Goal: Transaction & Acquisition: Purchase product/service

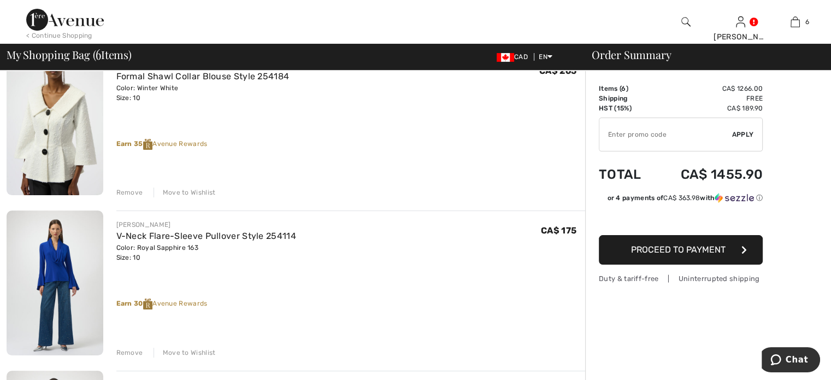
click at [142, 197] on div "Remove" at bounding box center [129, 192] width 27 height 10
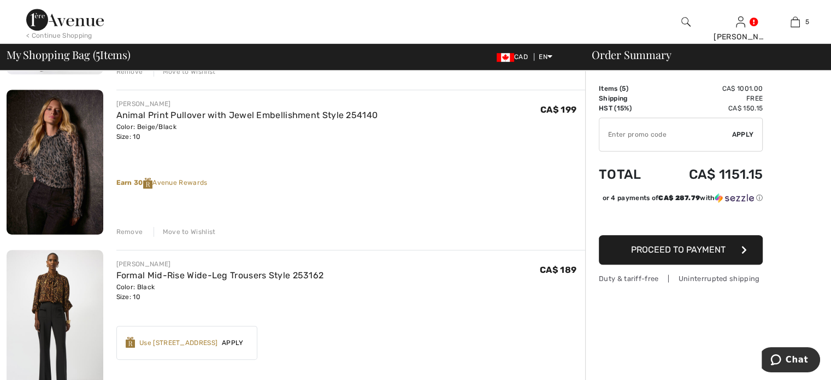
scroll to position [546, 0]
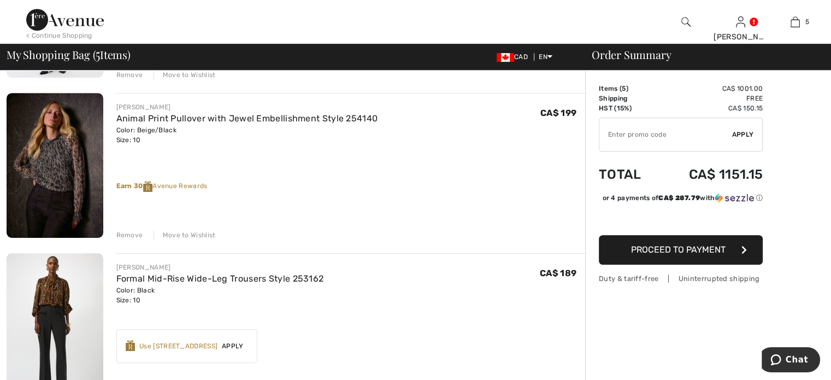
click at [138, 240] on div "Remove" at bounding box center [129, 235] width 27 height 10
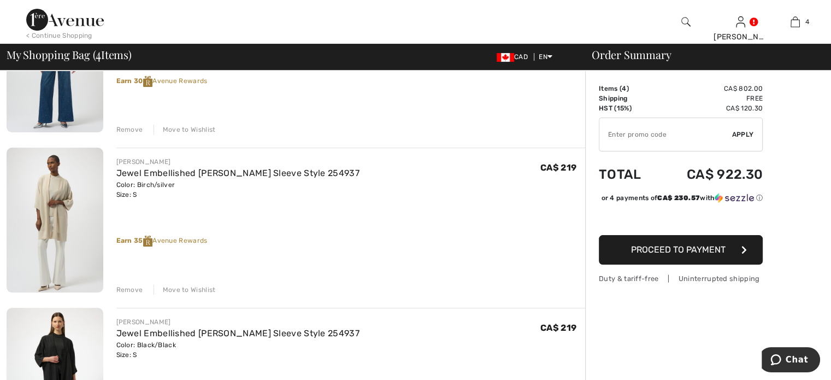
scroll to position [219, 0]
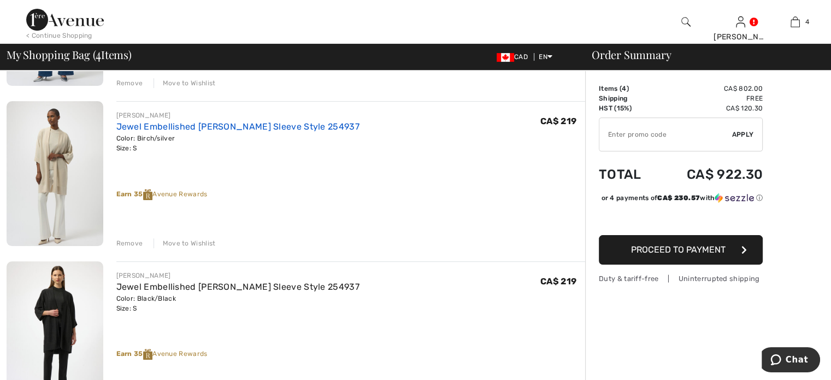
click at [270, 132] on link "Jewel Embellished [PERSON_NAME] Sleeve Style 254937" at bounding box center [237, 126] width 243 height 10
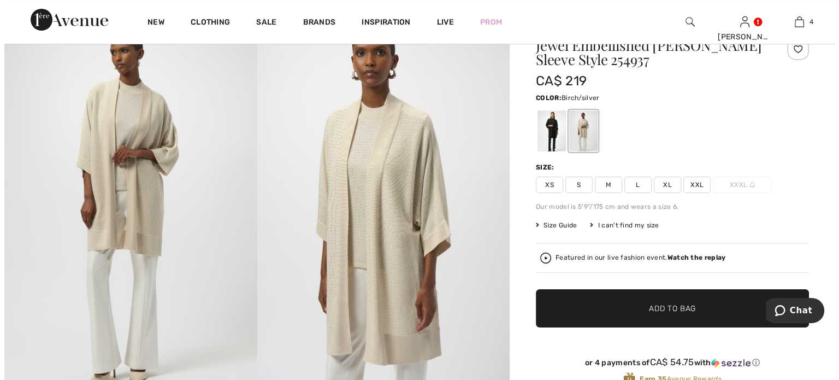
scroll to position [55, 0]
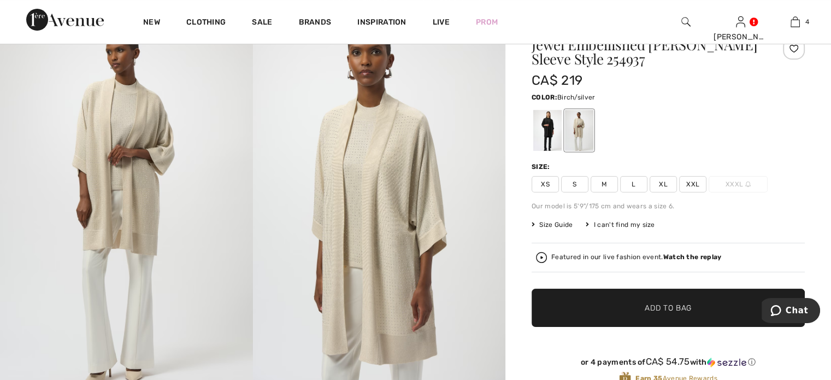
click at [407, 196] on img at bounding box center [379, 199] width 253 height 379
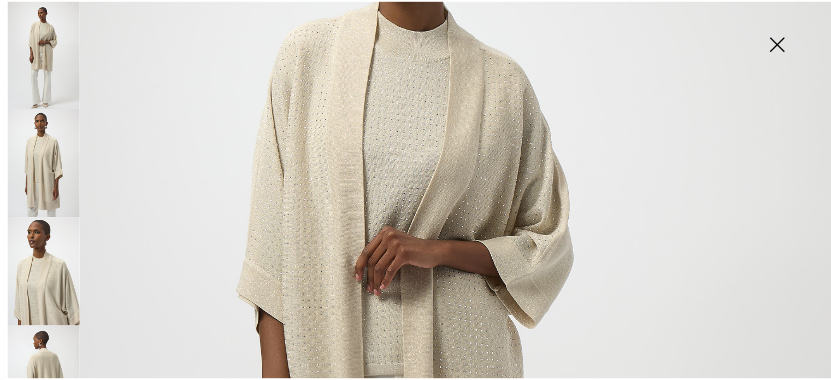
scroll to position [0, 0]
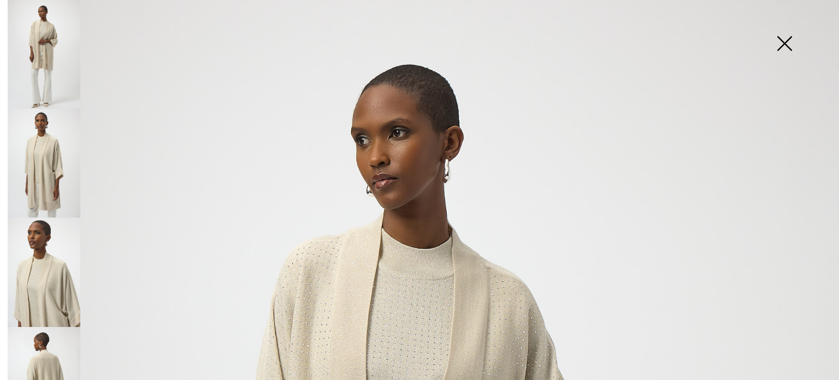
click at [784, 40] on img at bounding box center [784, 44] width 55 height 56
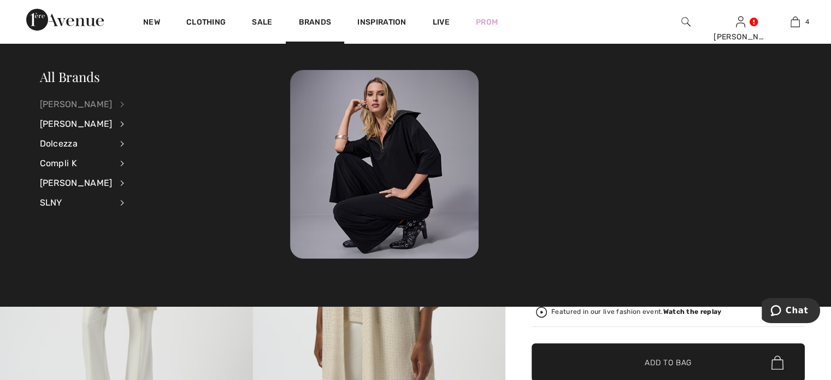
click at [96, 103] on div "[PERSON_NAME]" at bounding box center [76, 105] width 73 height 20
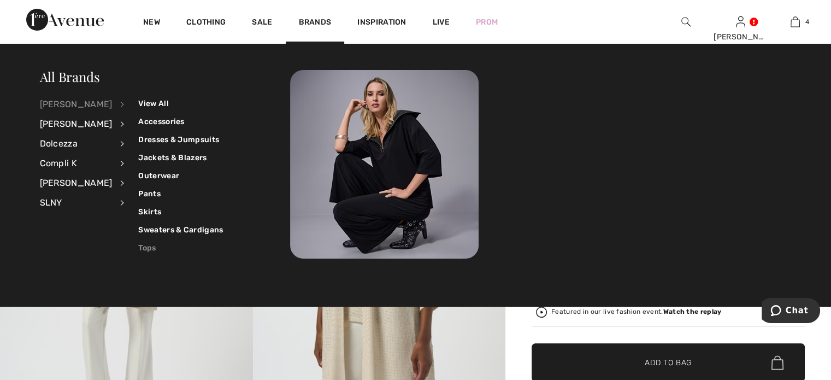
click at [164, 248] on link "Tops" at bounding box center [180, 248] width 85 height 18
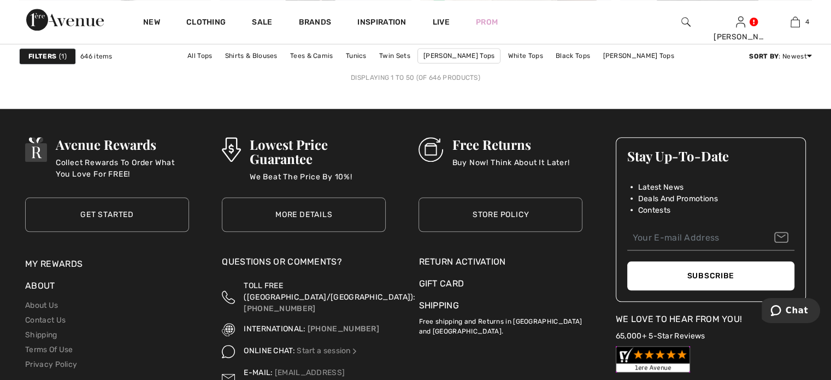
scroll to position [5301, 0]
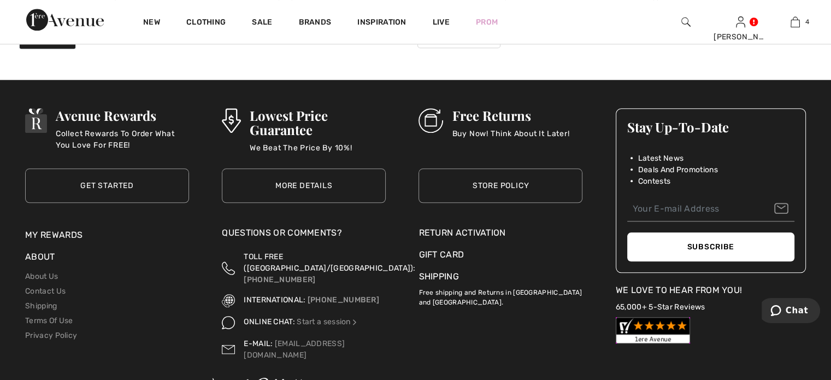
click at [305, 39] on link "2" at bounding box center [320, 32] width 30 height 14
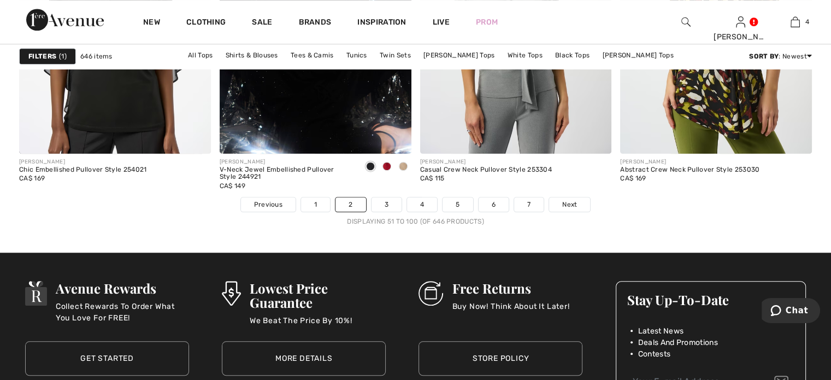
scroll to position [5192, 0]
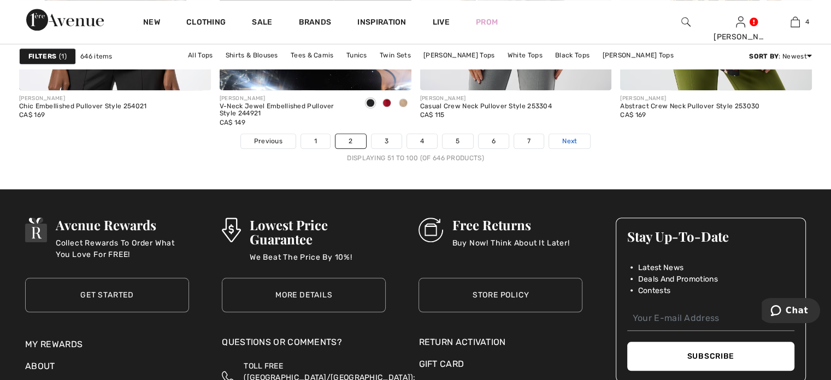
click at [590, 148] on link "Next" at bounding box center [569, 141] width 41 height 14
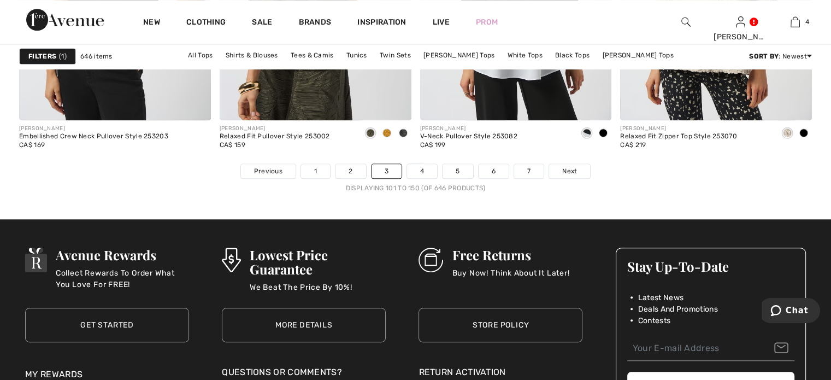
scroll to position [5356, 0]
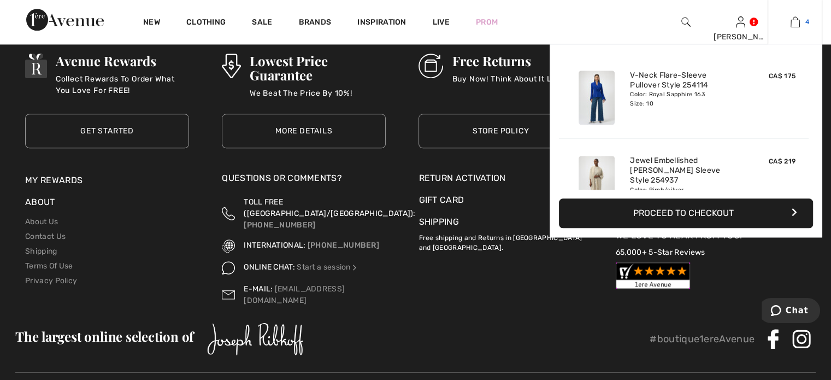
click at [791, 21] on img at bounding box center [795, 21] width 9 height 13
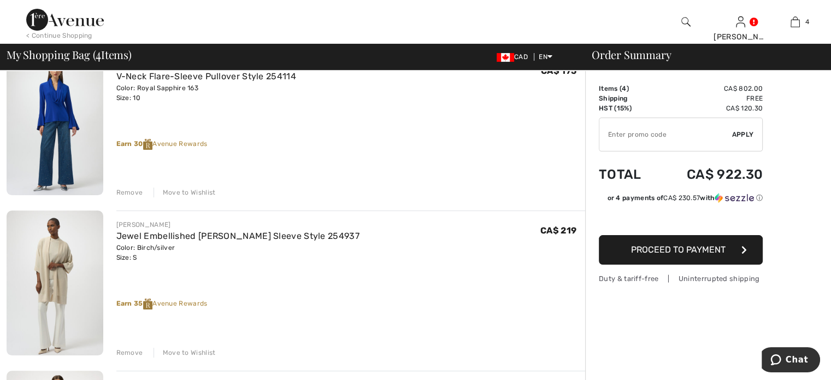
click at [134, 197] on div "Remove" at bounding box center [129, 192] width 27 height 10
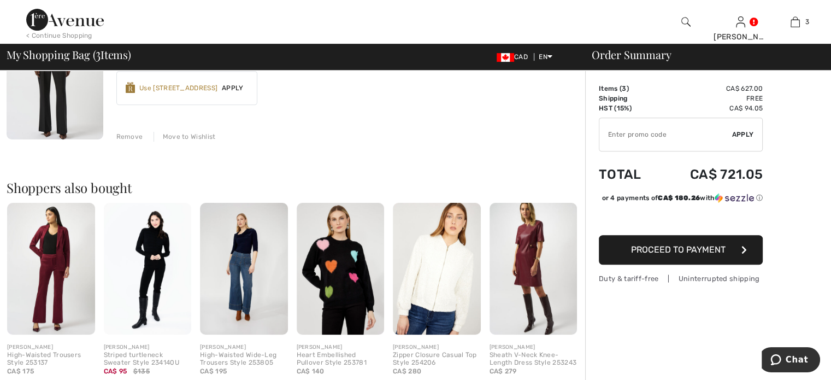
scroll to position [492, 0]
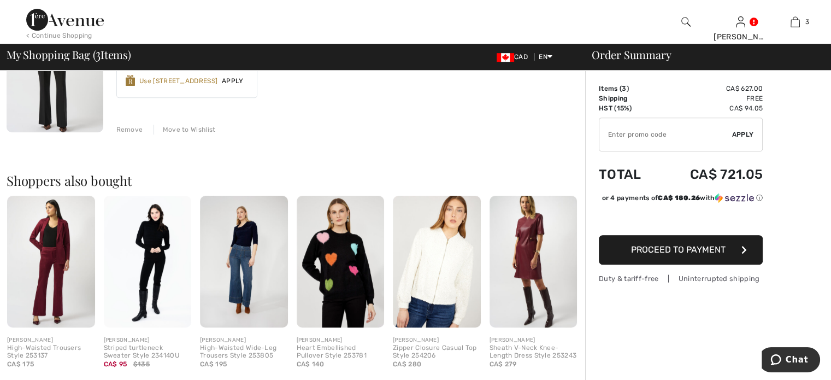
click at [140, 134] on div "Remove" at bounding box center [129, 130] width 27 height 10
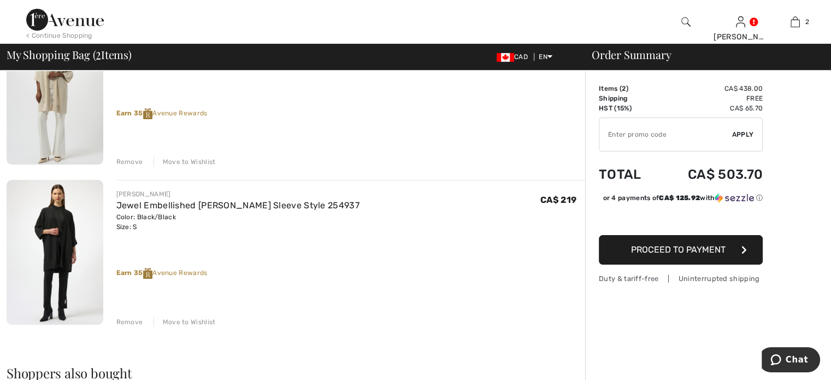
scroll to position [142, 0]
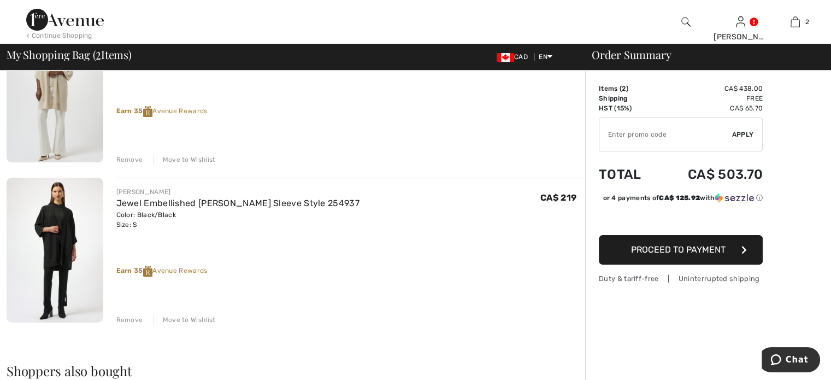
click at [680, 255] on span "Proceed to Payment" at bounding box center [678, 249] width 95 height 10
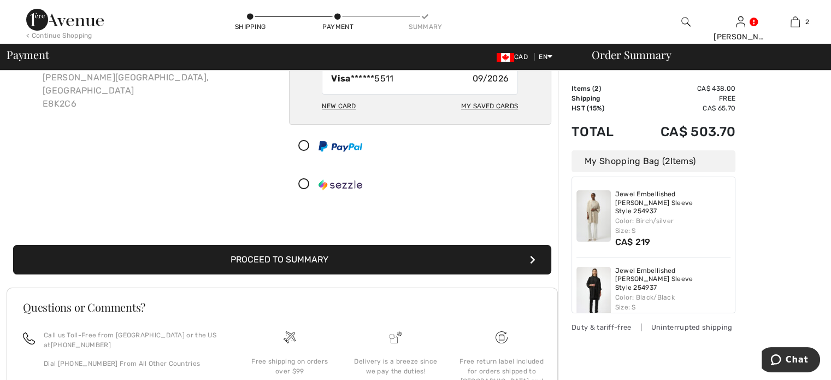
scroll to position [55, 0]
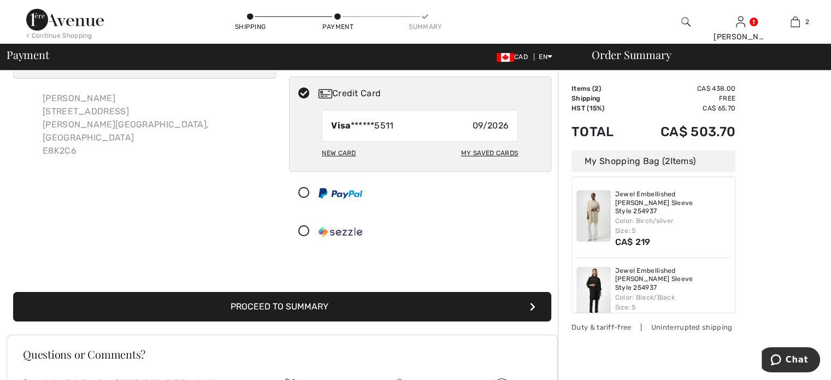
click at [339, 162] on div "New Card" at bounding box center [339, 153] width 34 height 19
radio input "true"
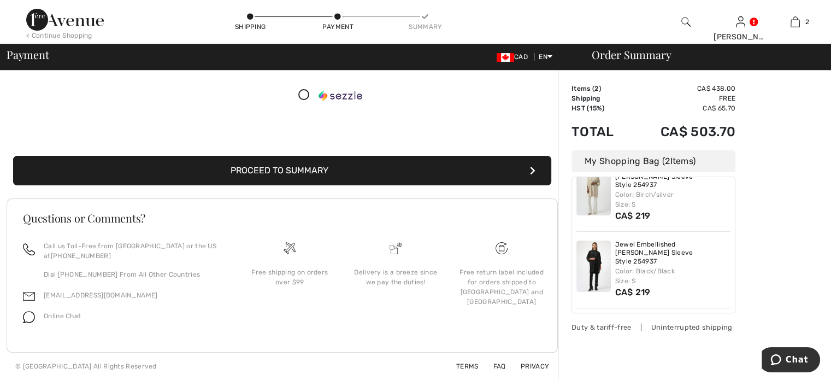
scroll to position [328, 0]
click at [287, 185] on button "Proceed to Summary" at bounding box center [282, 171] width 538 height 30
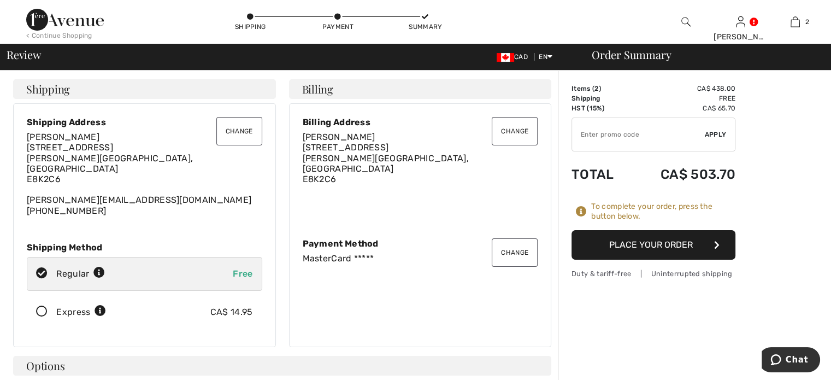
click at [647, 260] on button "Place Your Order" at bounding box center [654, 245] width 164 height 30
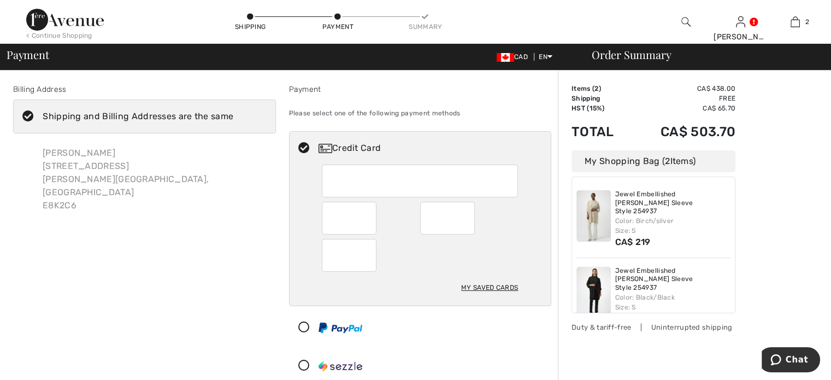
click at [305, 224] on div "My Saved Cards" at bounding box center [421, 234] width 262 height 141
radio input "true"
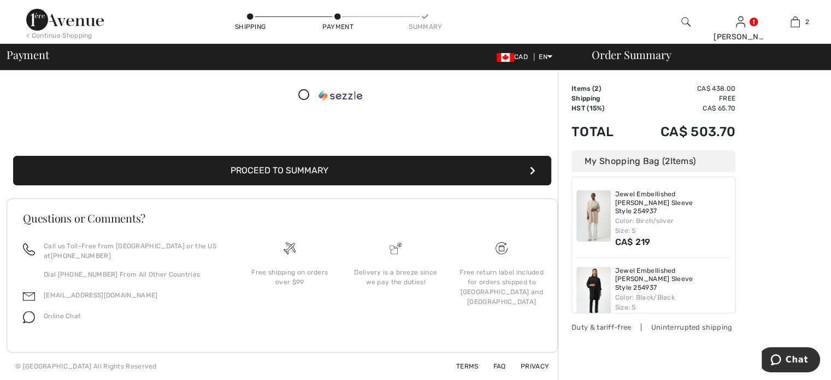
scroll to position [273, 0]
click at [275, 185] on button "Proceed to Summary" at bounding box center [282, 171] width 538 height 30
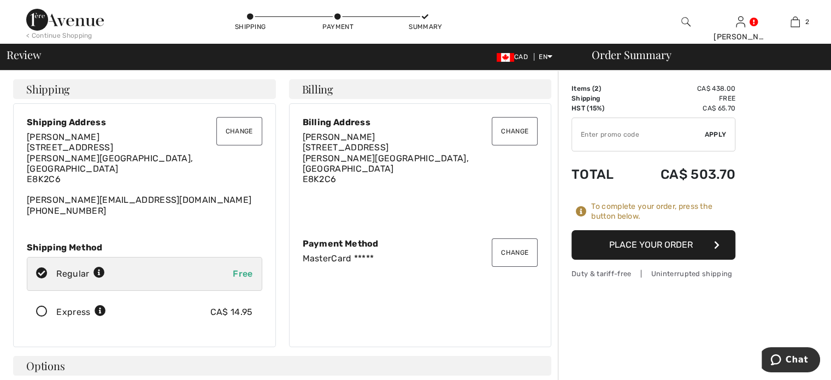
click at [656, 260] on button "Place Your Order" at bounding box center [654, 245] width 164 height 30
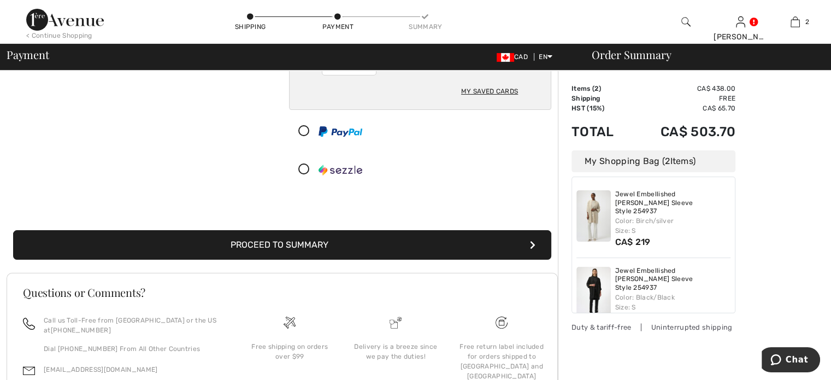
scroll to position [55, 0]
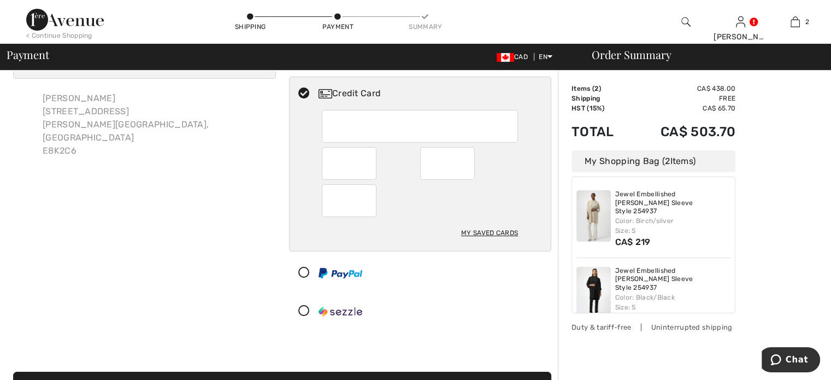
click at [259, 161] on div "Monique Basque 425 rue Acadie BERESFORD, NB, CA E8K2C6" at bounding box center [144, 124] width 263 height 83
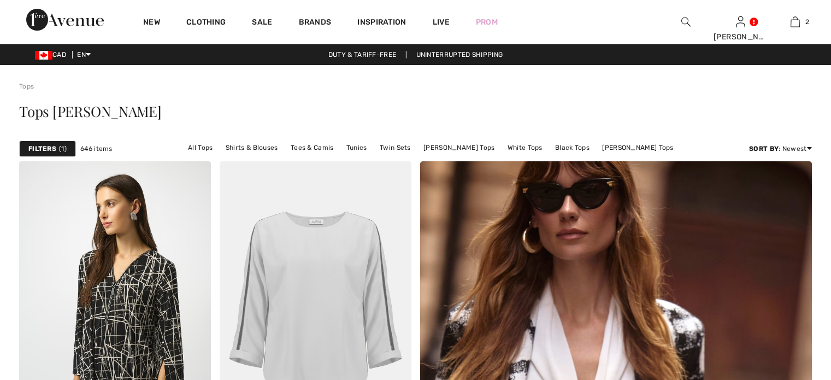
checkbox input "true"
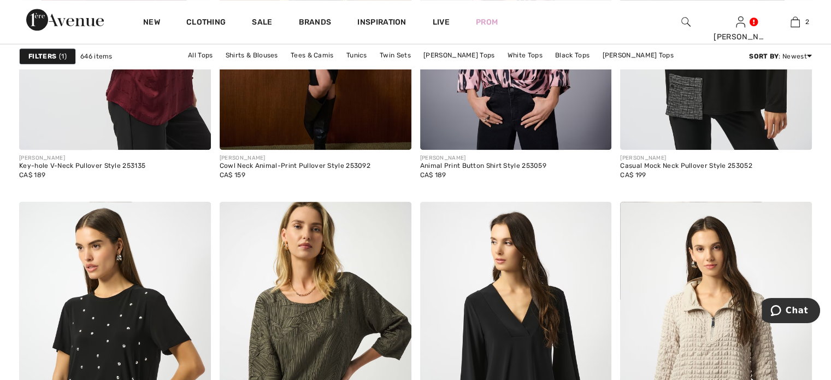
scroll to position [4809, 0]
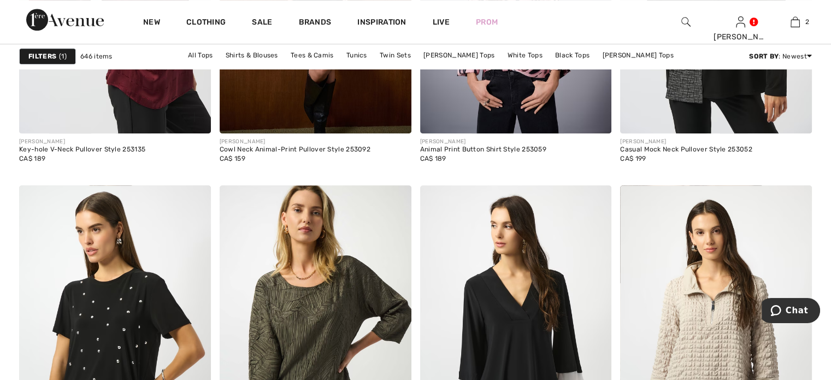
click at [33, 177] on div "[PERSON_NAME] Key-hole V-Neck Pullover Style 253135 CA$ 189" at bounding box center [115, 154] width 192 height 43
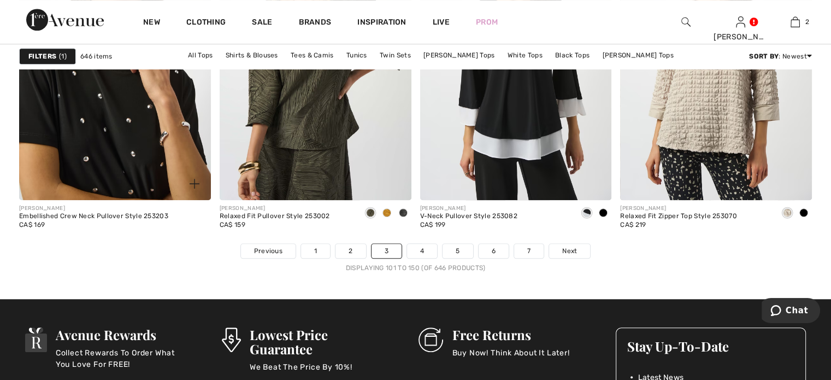
scroll to position [5191, 0]
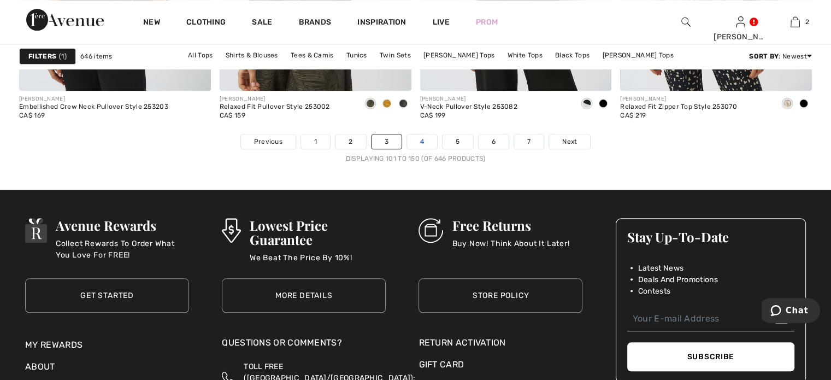
click at [420, 149] on link "4" at bounding box center [422, 141] width 30 height 14
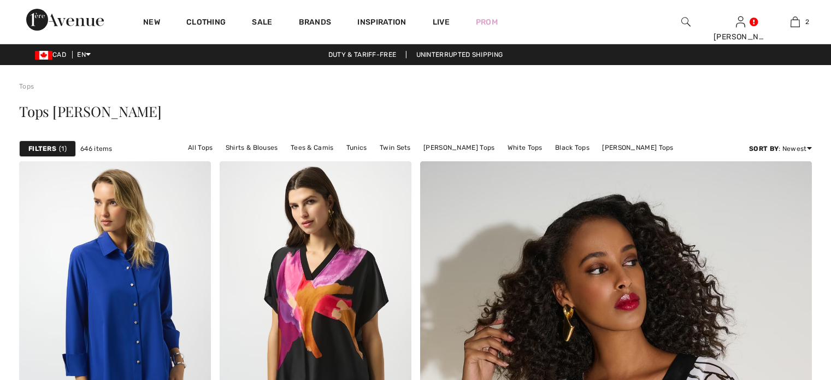
checkbox input "true"
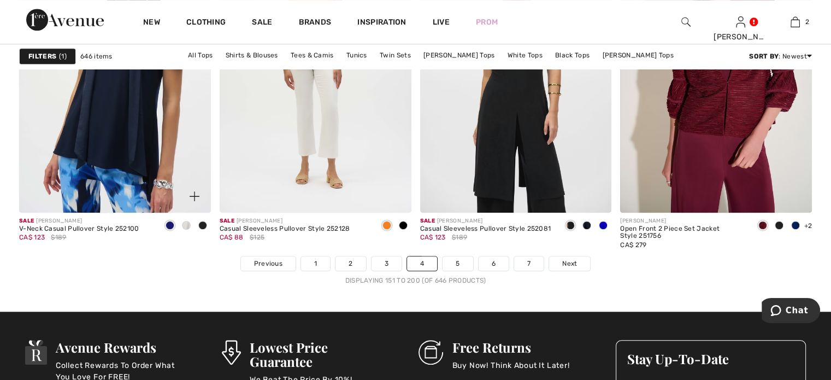
scroll to position [5028, 0]
